Goal: Transaction & Acquisition: Purchase product/service

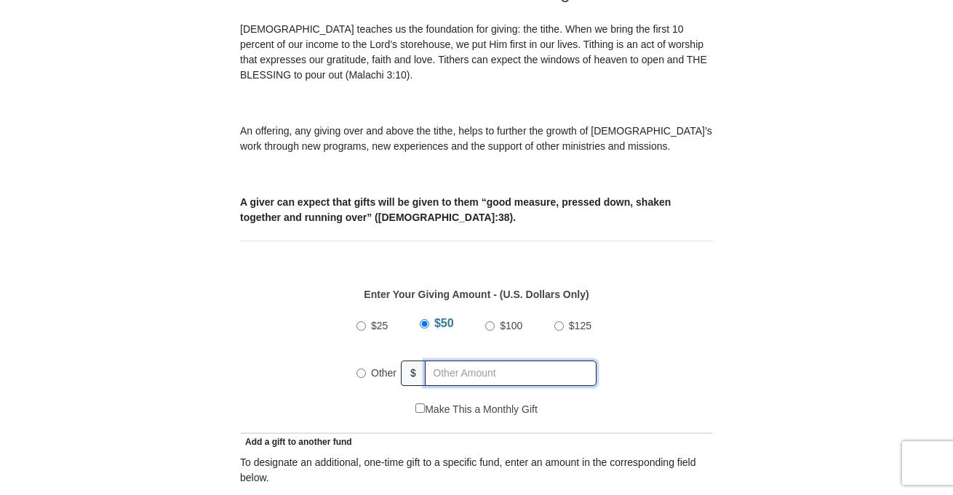
click at [549, 361] on input "text" at bounding box center [511, 373] width 172 height 25
radio input "true"
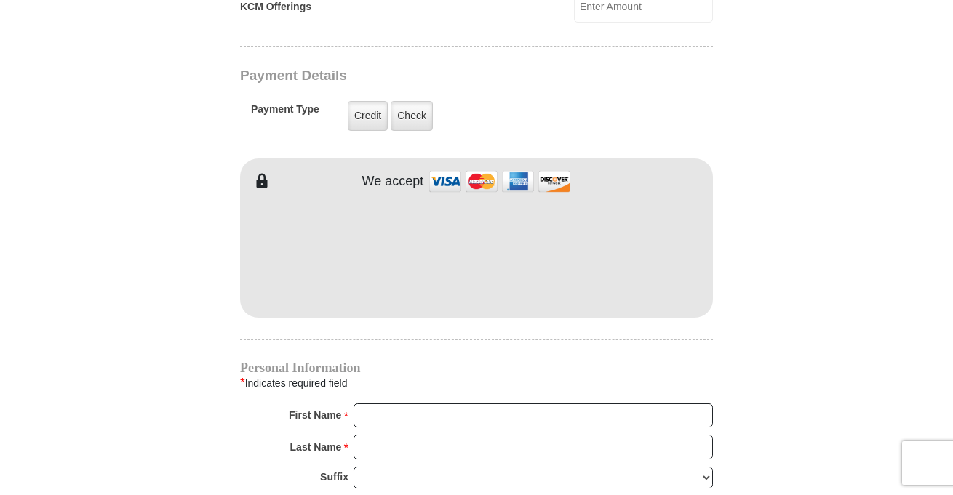
scroll to position [1146, 0]
type input "125"
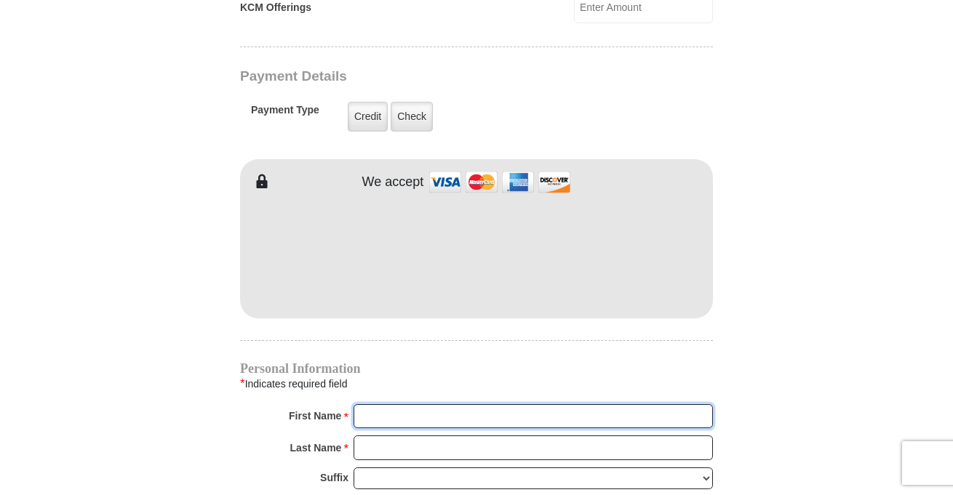
type input "[PERSON_NAME]"
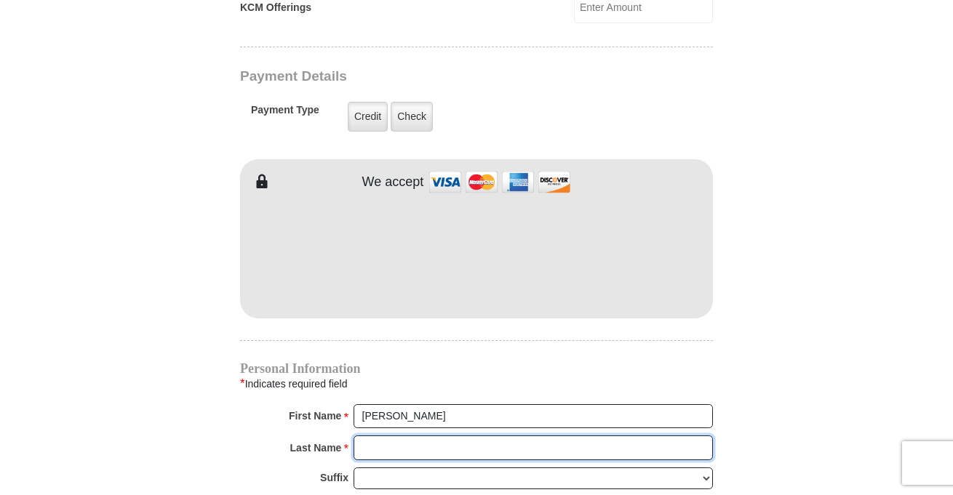
type input "[PERSON_NAME]"
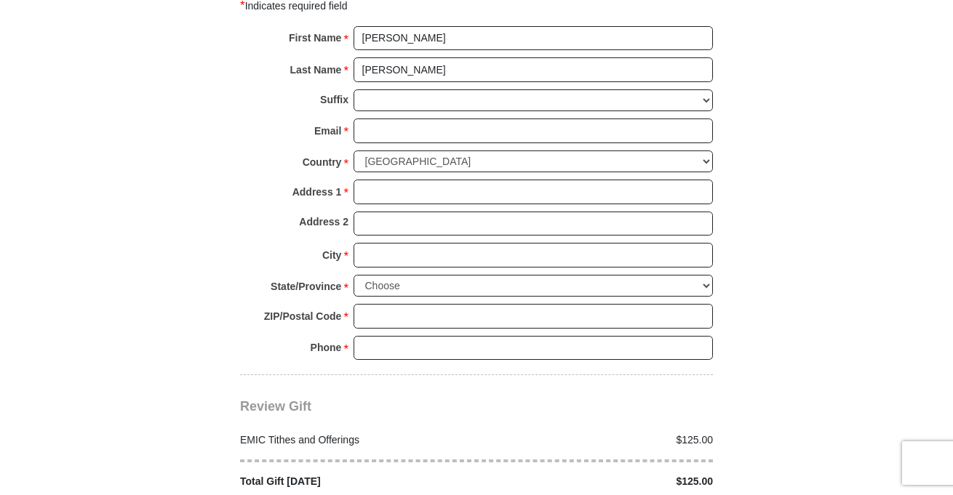
scroll to position [1523, 0]
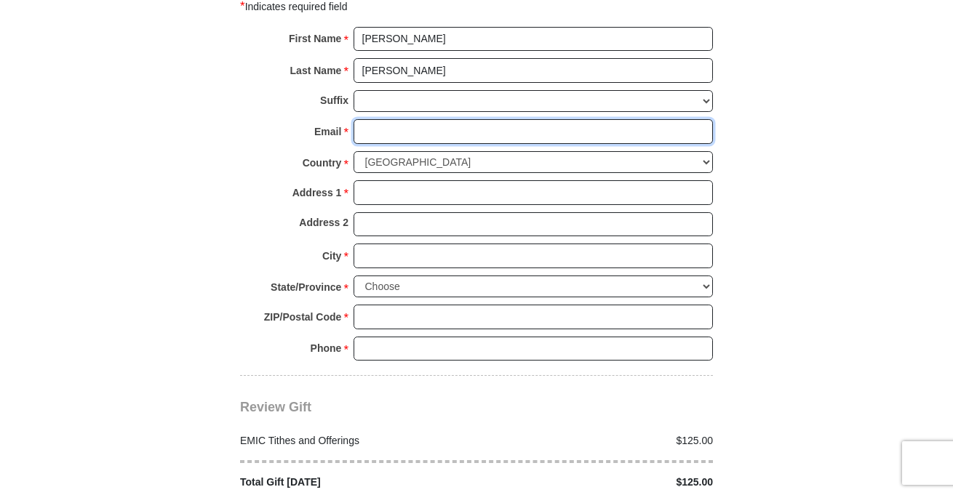
click at [522, 119] on input "Email *" at bounding box center [533, 131] width 359 height 25
type input "[EMAIL_ADDRESS][DOMAIN_NAME]"
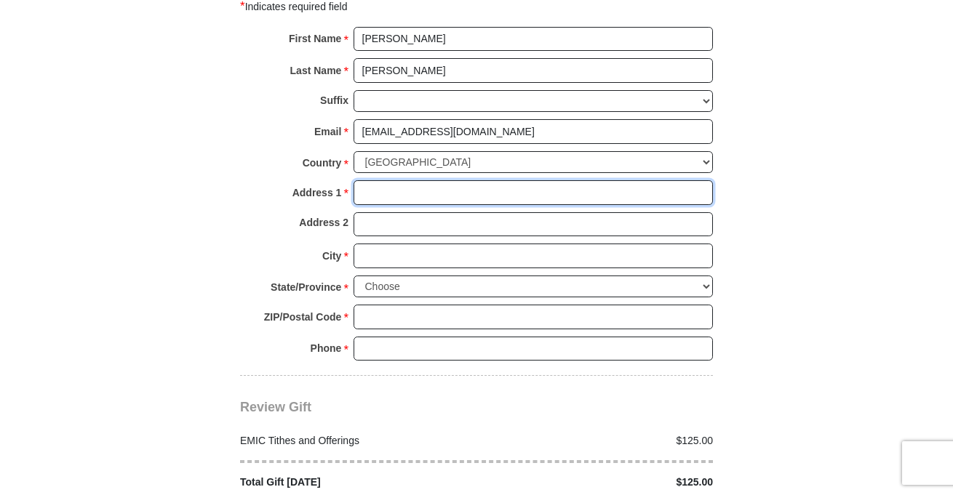
type input "[STREET_ADDRESS]"
type input "Apt 701"
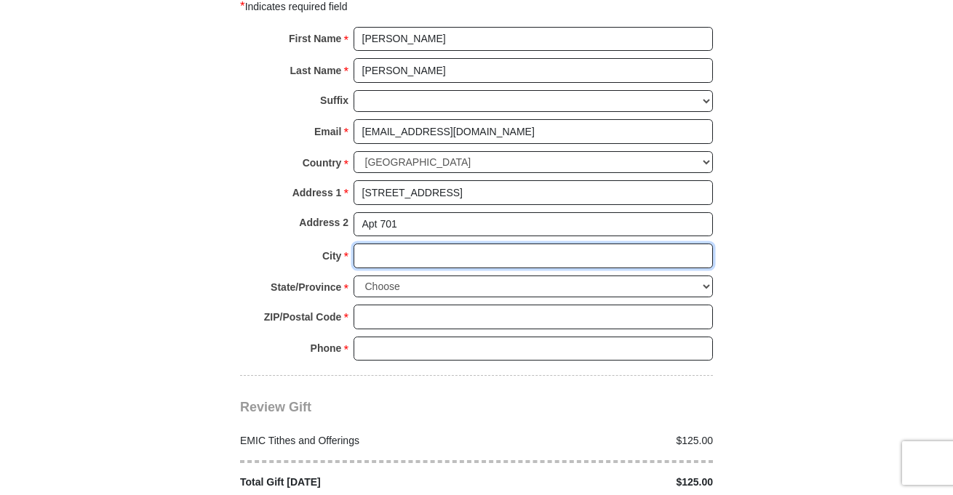
type input "Columbus"
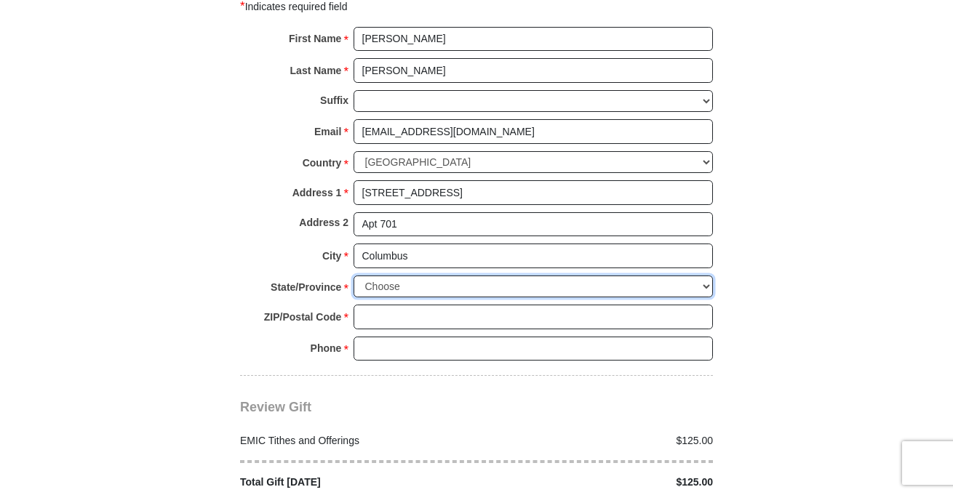
select select "OH"
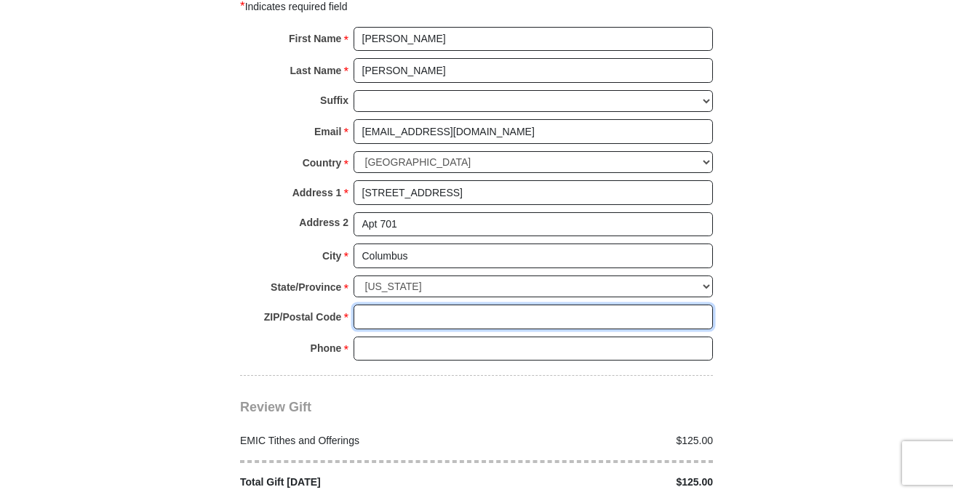
type input "43203"
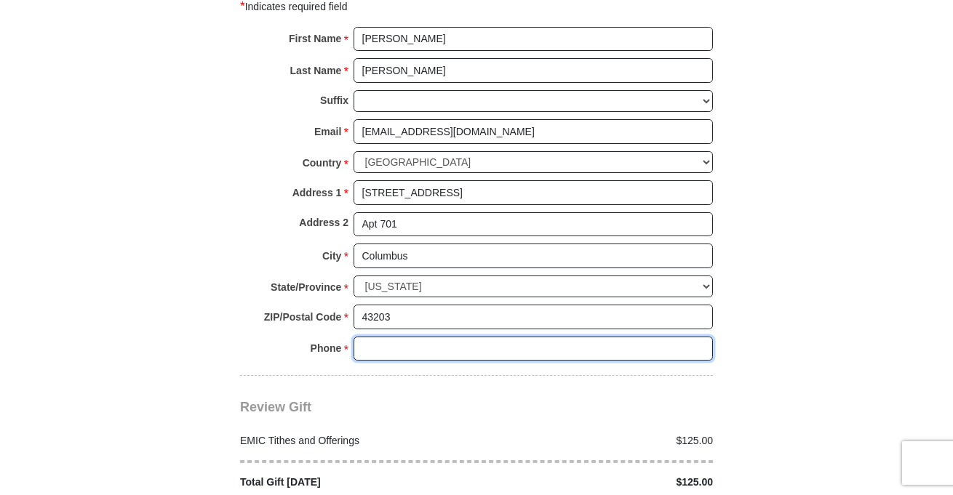
type input "6148176291"
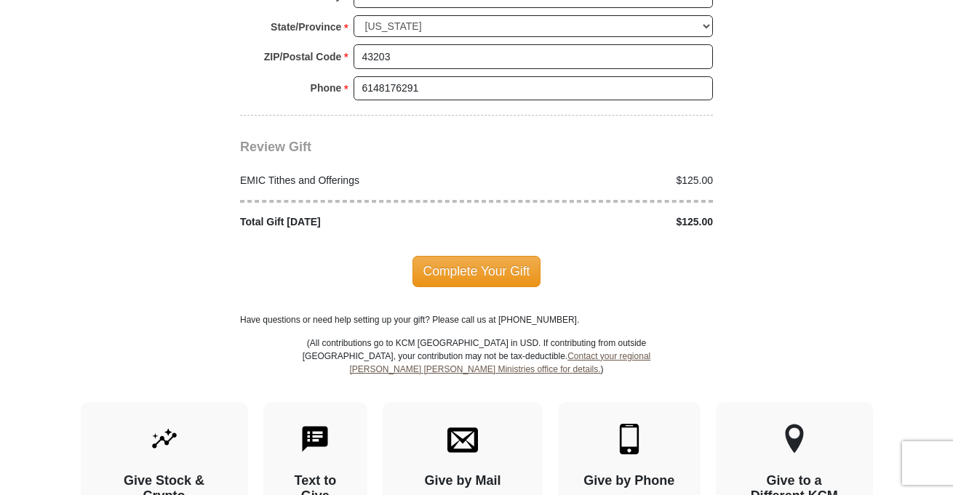
scroll to position [1783, 0]
click at [517, 258] on span "Complete Your Gift" at bounding box center [476, 272] width 129 height 31
